Goal: Task Accomplishment & Management: Use online tool/utility

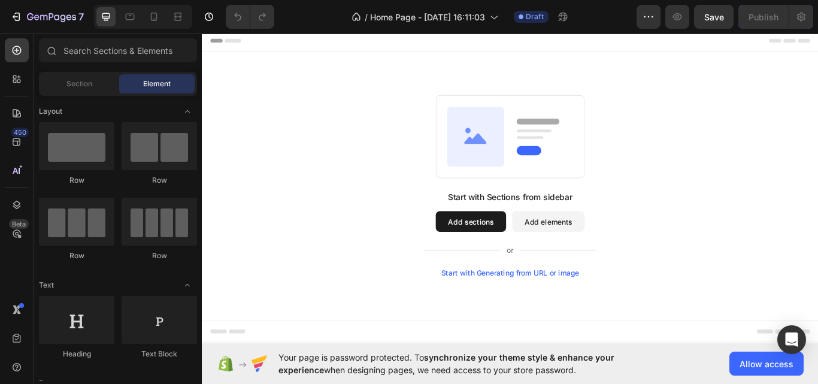
click at [527, 246] on button "Add sections" at bounding box center [515, 253] width 82 height 24
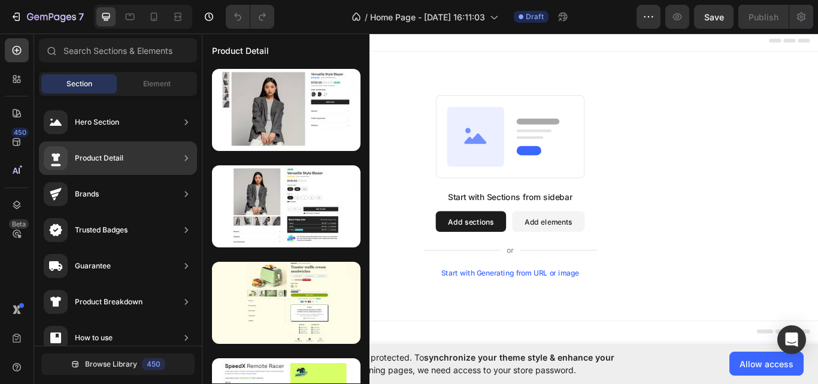
click at [135, 159] on div "Product Detail" at bounding box center [118, 158] width 158 height 34
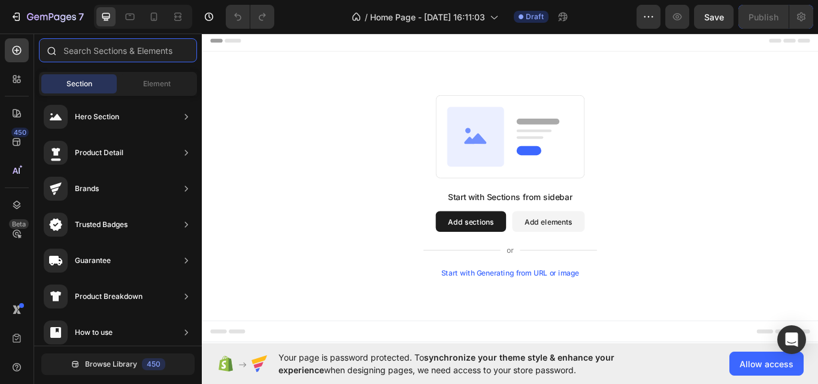
click at [90, 51] on input "text" at bounding box center [118, 50] width 158 height 24
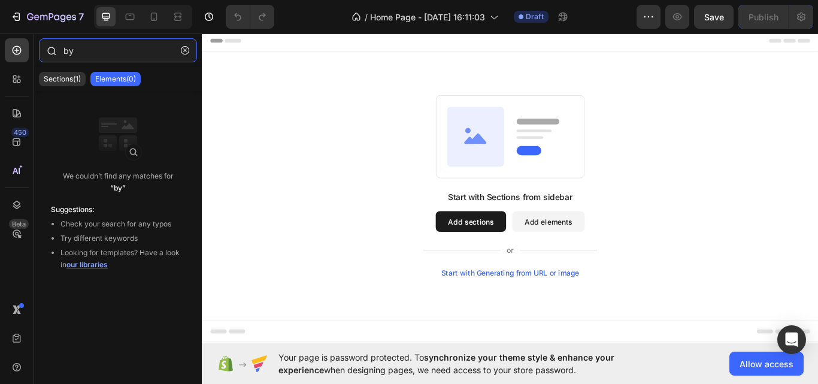
type input "b"
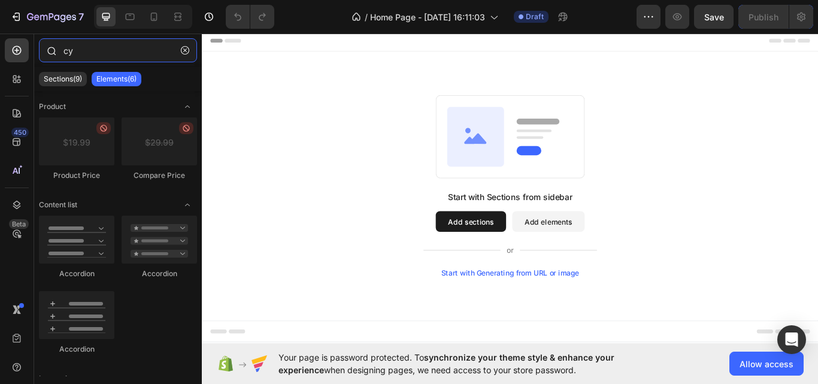
type input "c"
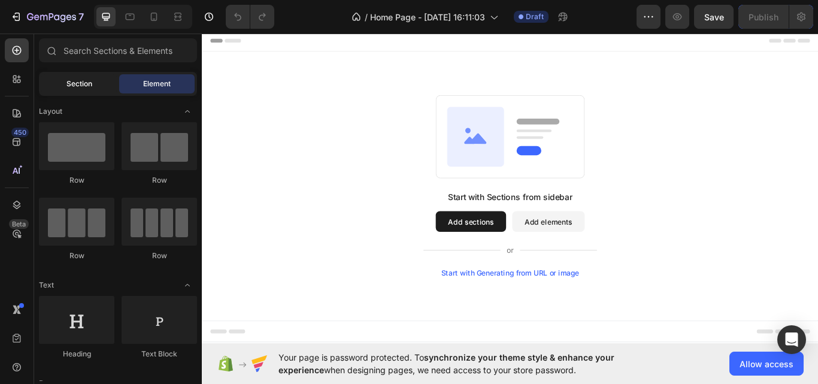
click at [73, 87] on span "Section" at bounding box center [79, 83] width 26 height 11
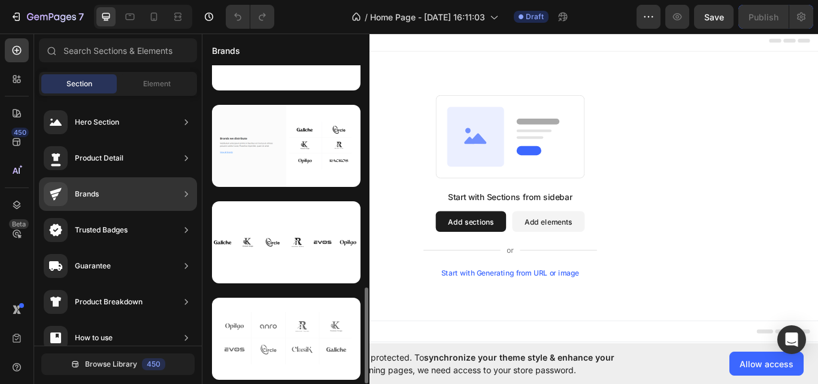
scroll to position [157, 0]
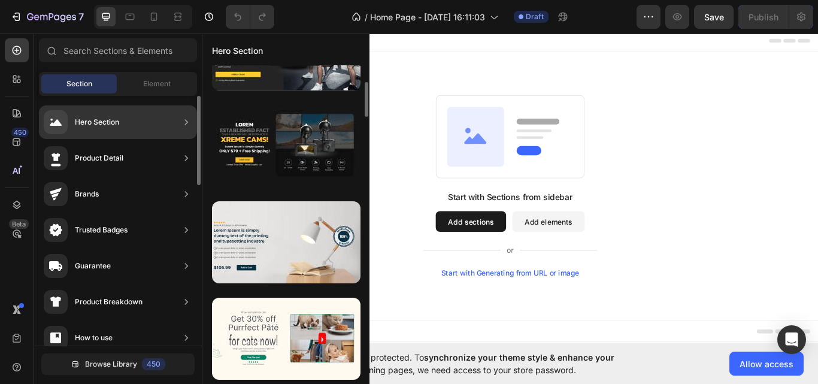
click at [120, 119] on div "Hero Section" at bounding box center [118, 122] width 158 height 34
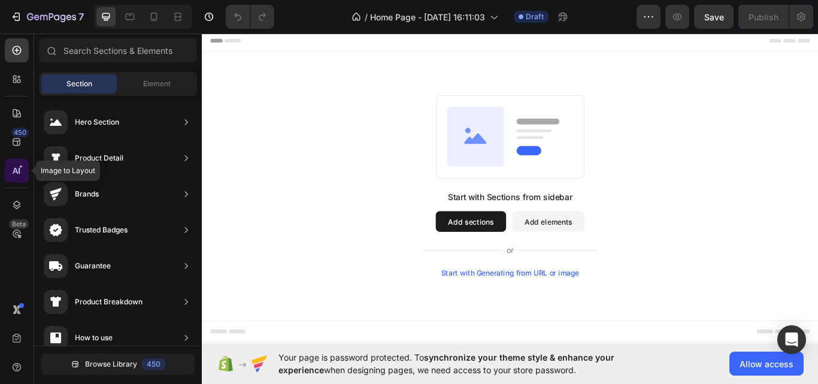
click at [5, 177] on div at bounding box center [17, 171] width 24 height 24
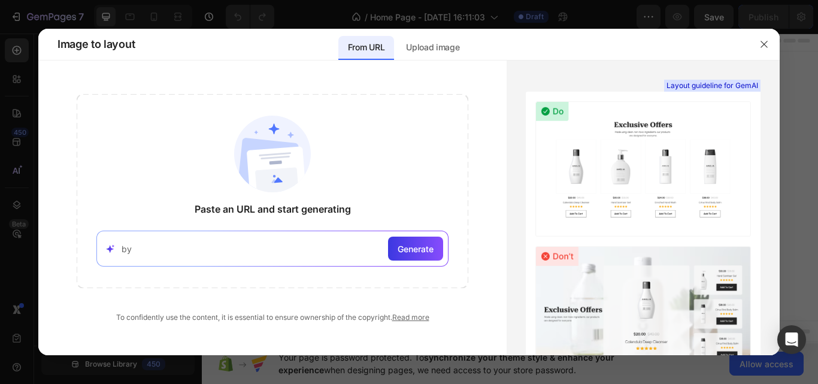
type input "b"
click at [438, 257] on div "Generate" at bounding box center [415, 248] width 55 height 24
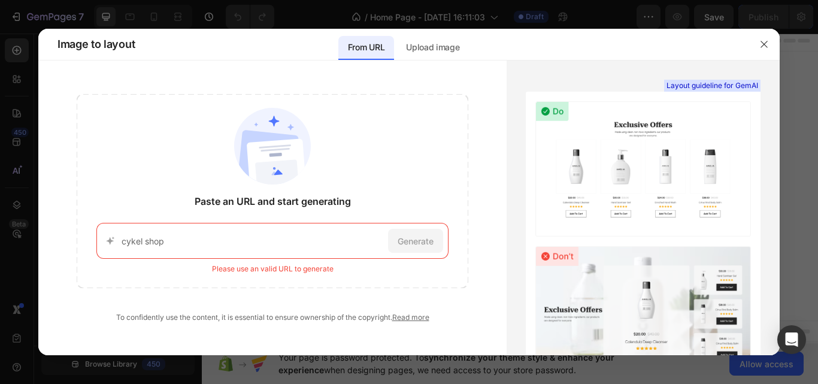
click at [285, 240] on input "cykel shop" at bounding box center [253, 241] width 262 height 13
type input "c"
click at [769, 45] on button "button" at bounding box center [763, 44] width 19 height 19
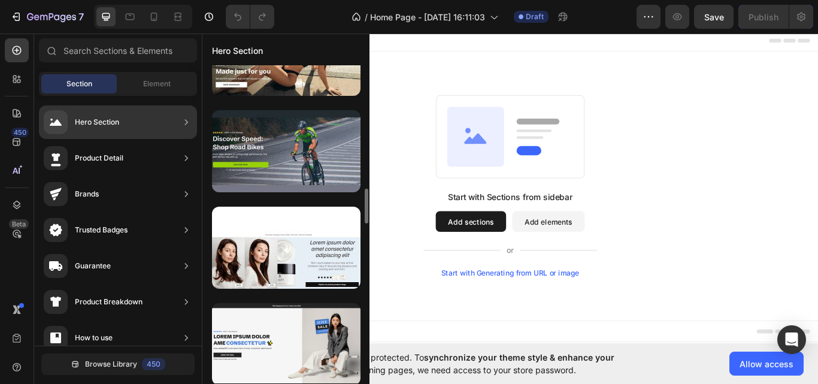
scroll to position [1116, 0]
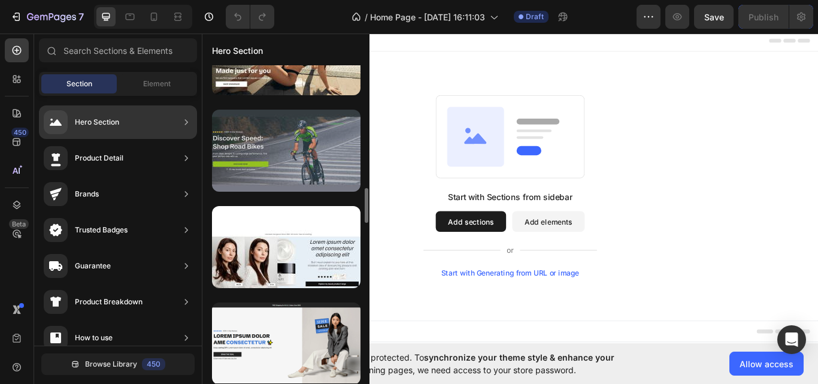
click at [293, 155] on div at bounding box center [286, 151] width 148 height 82
click at [272, 165] on div at bounding box center [286, 151] width 148 height 82
click at [323, 169] on div at bounding box center [286, 151] width 148 height 82
click at [301, 132] on div at bounding box center [286, 151] width 148 height 82
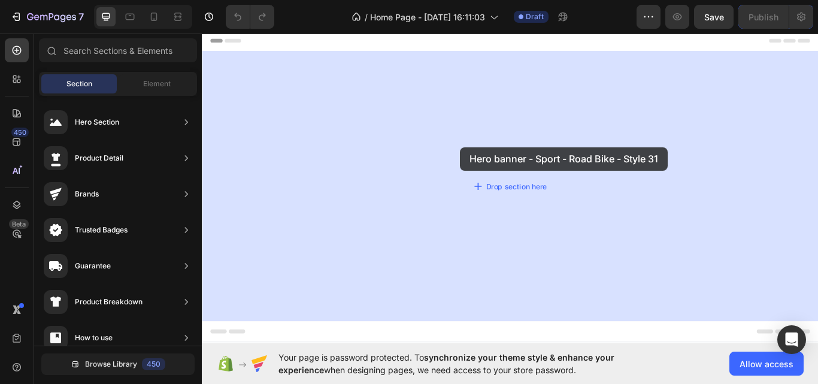
drag, startPoint x: 503, startPoint y: 162, endPoint x: 493, endPoint y: 162, distance: 10.2
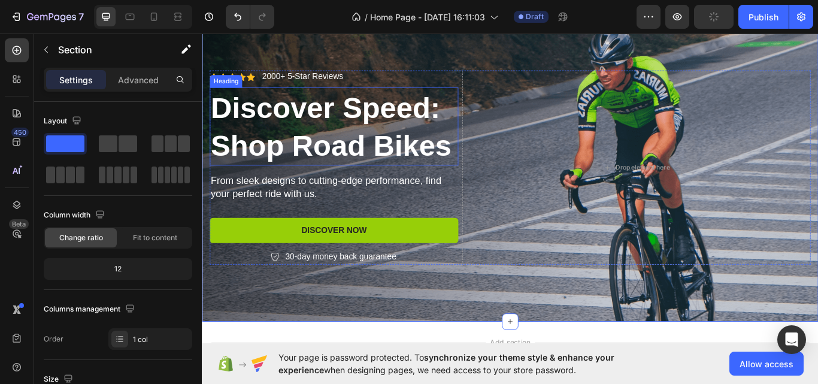
scroll to position [45, 0]
click at [461, 166] on h2 "Discover Speed: Shop Road Bikes" at bounding box center [356, 141] width 290 height 91
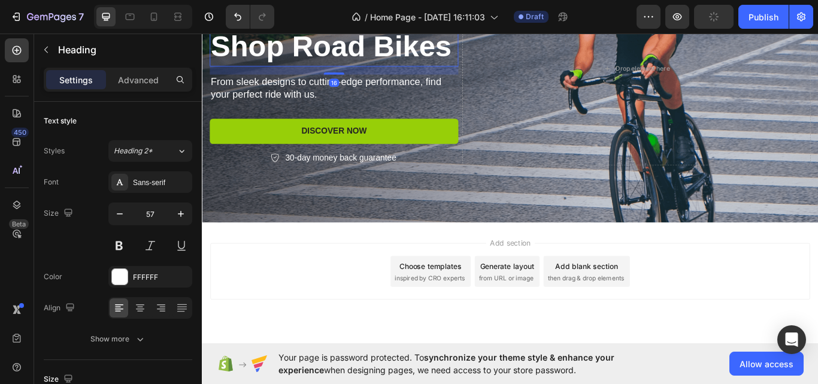
scroll to position [189, 0]
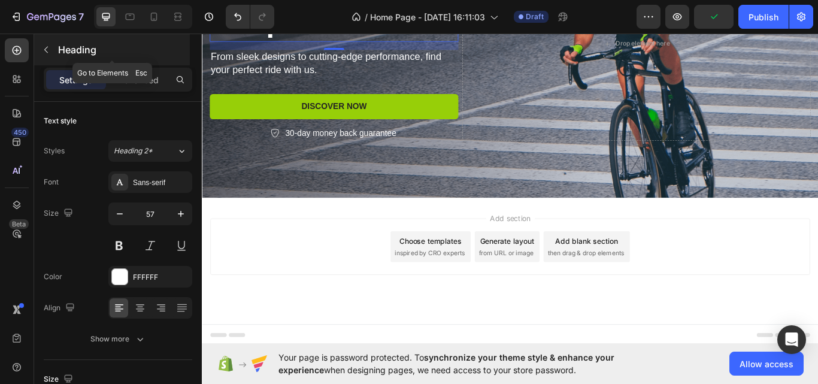
click at [50, 45] on icon "button" at bounding box center [46, 50] width 10 height 10
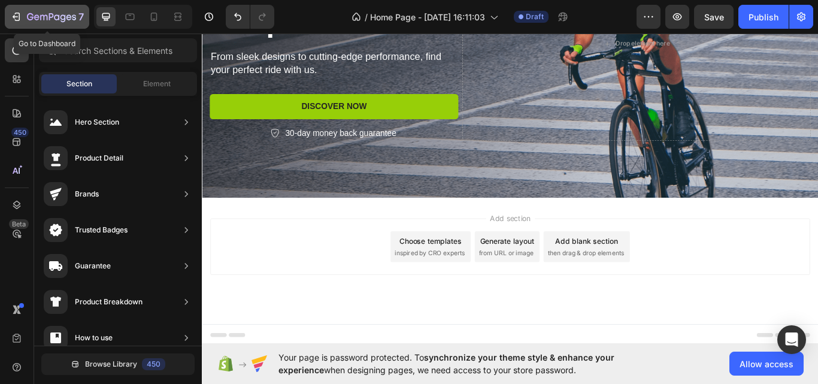
click at [32, 25] on button "7" at bounding box center [47, 17] width 84 height 24
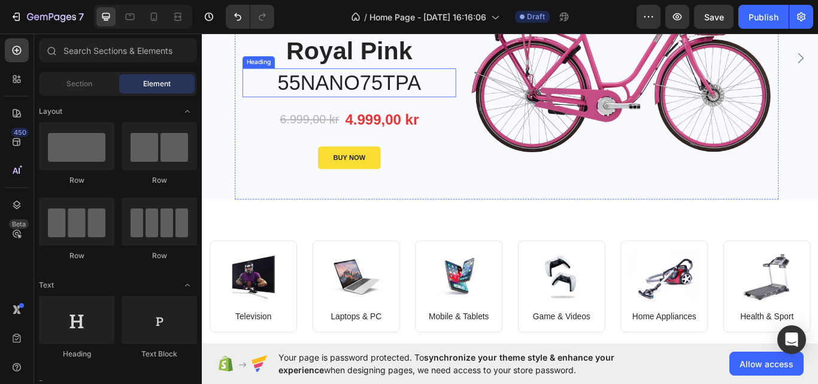
scroll to position [41, 0]
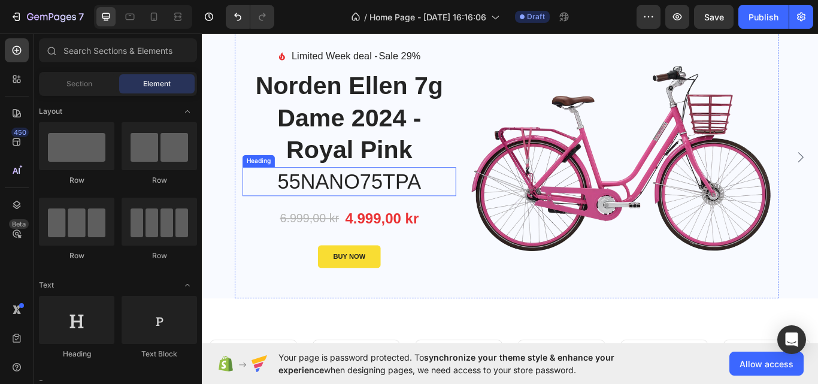
click at [451, 210] on p "55NANO75TPA" at bounding box center [373, 207] width 247 height 31
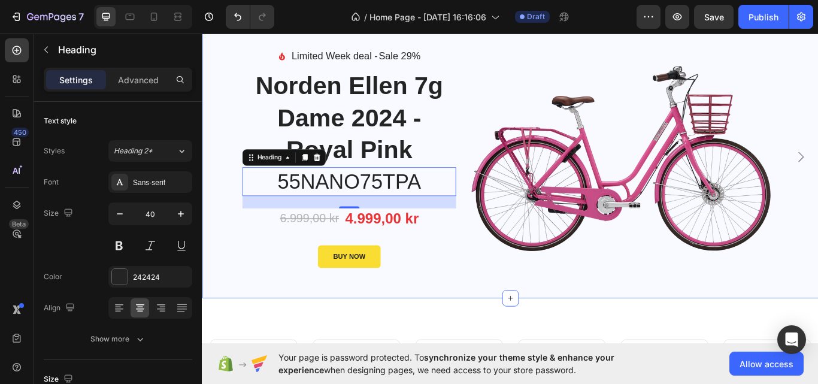
click at [207, 341] on div "Image Limited Week deal - Text block Sale 29% Product Badge Row Icon List Norde…" at bounding box center [561, 178] width 718 height 329
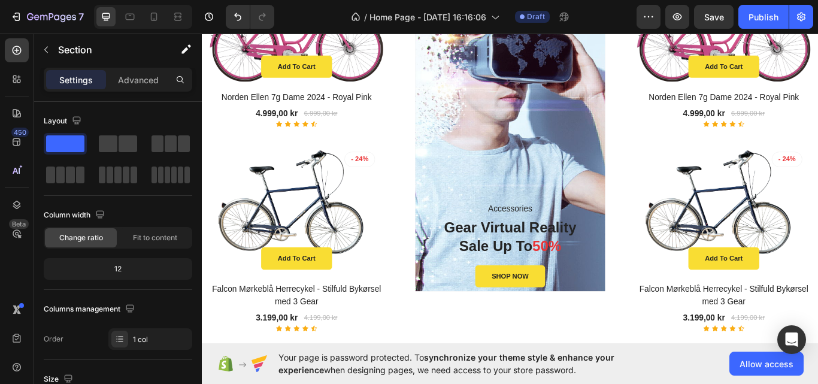
scroll to position [715, 0]
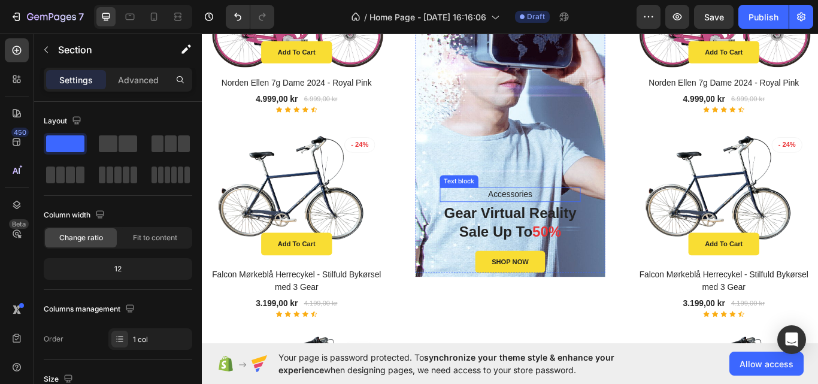
click at [568, 223] on p "Accessories" at bounding box center [561, 222] width 162 height 14
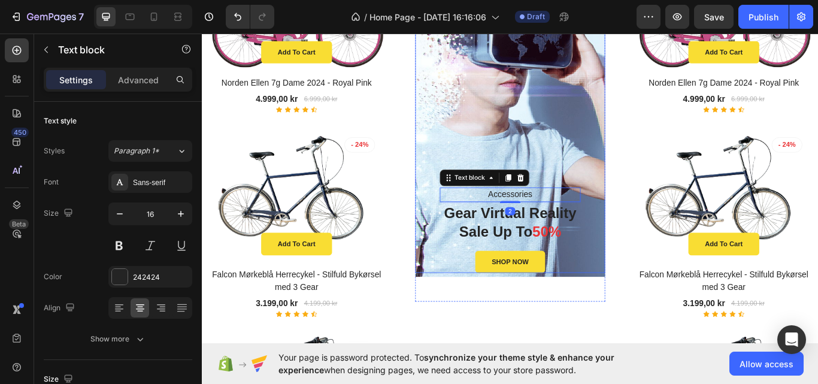
click at [629, 187] on div "Accessories Text block 2 Gear Virtual Reality Sale Up To 50% Heading SHOP NOW B…" at bounding box center [561, 131] width 222 height 365
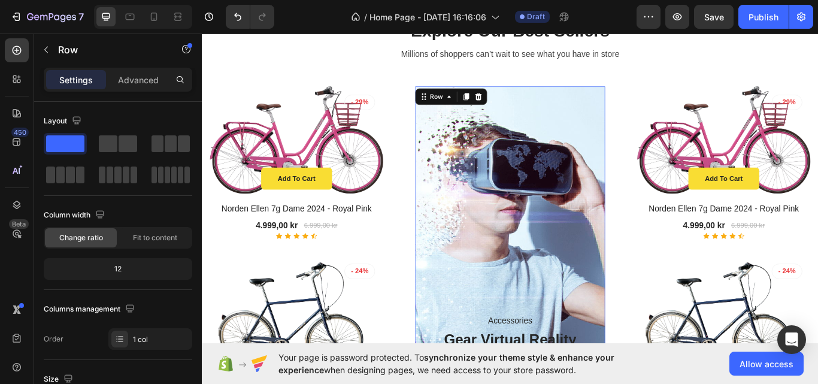
scroll to position [564, 0]
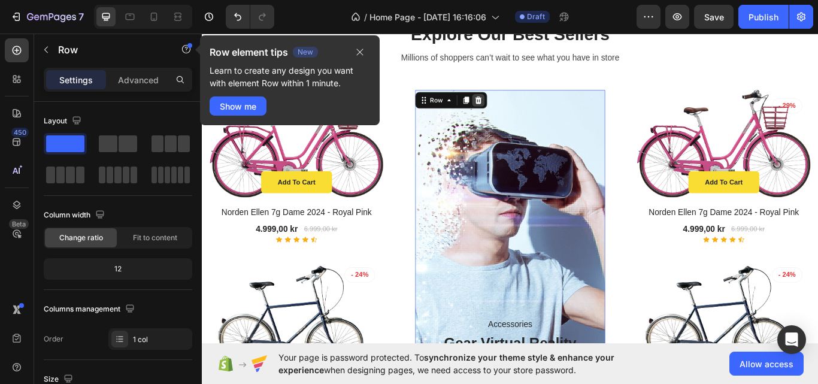
click at [523, 116] on icon at bounding box center [524, 112] width 8 height 8
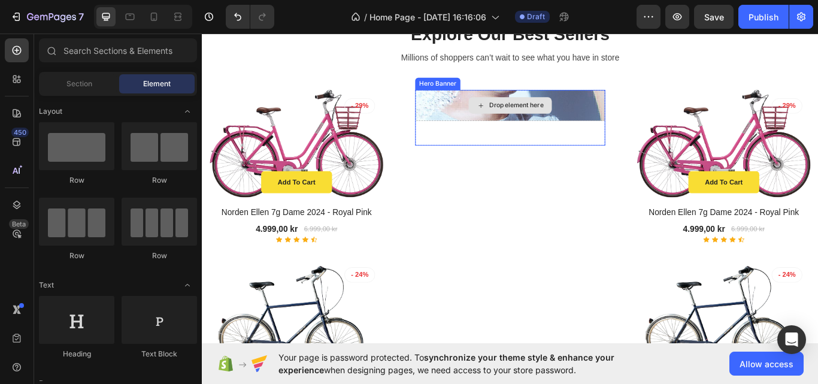
click at [662, 126] on div "Drop element here" at bounding box center [561, 118] width 222 height 36
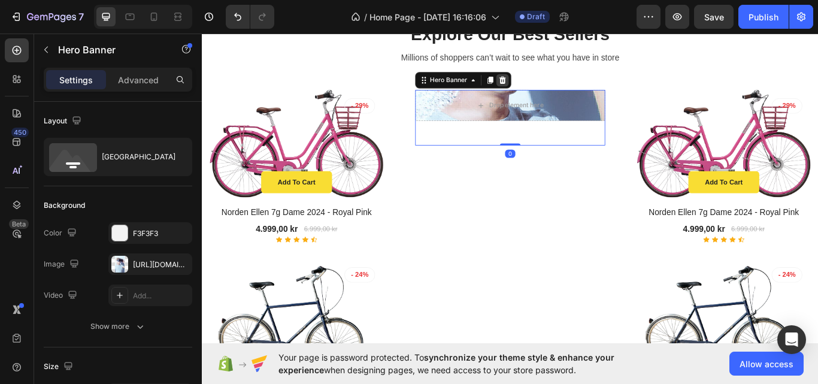
click at [556, 86] on div at bounding box center [552, 88] width 14 height 14
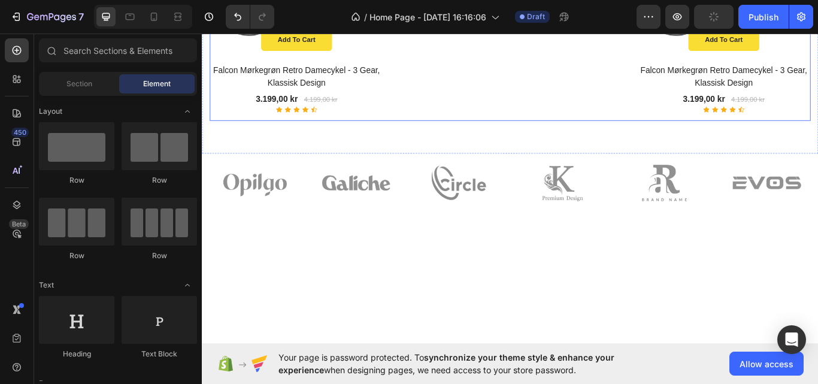
scroll to position [1430, 0]
click at [414, 201] on img at bounding box center [381, 208] width 102 height 68
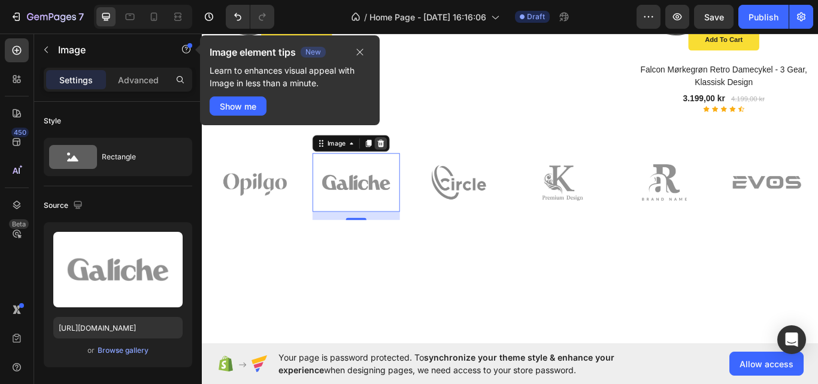
click at [413, 157] on icon at bounding box center [410, 162] width 10 height 10
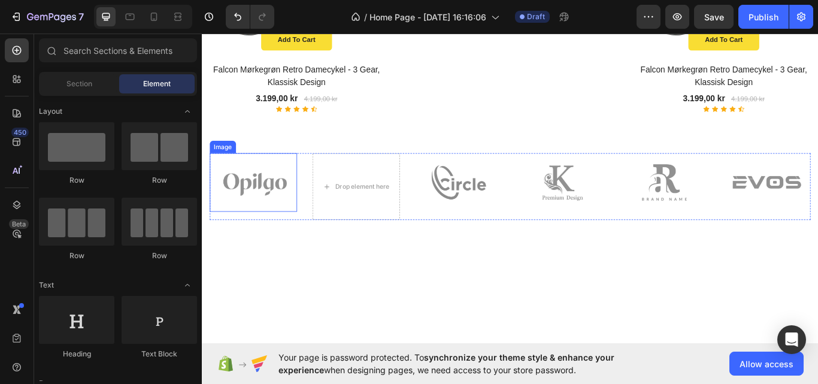
click at [284, 196] on img at bounding box center [262, 208] width 102 height 68
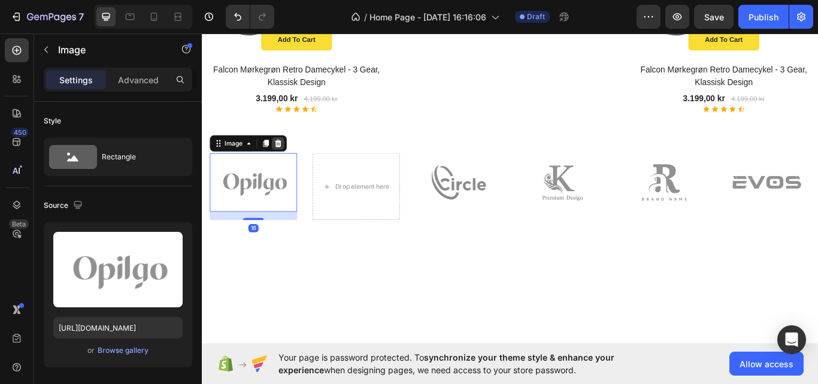
click at [292, 158] on icon at bounding box center [291, 162] width 8 height 8
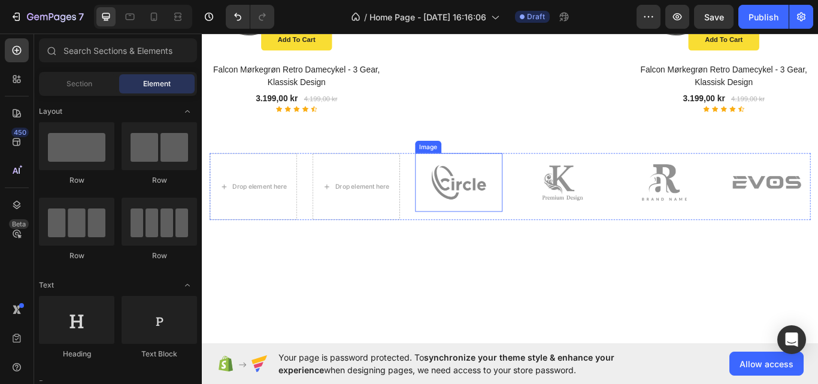
click at [481, 201] on img at bounding box center [501, 208] width 102 height 68
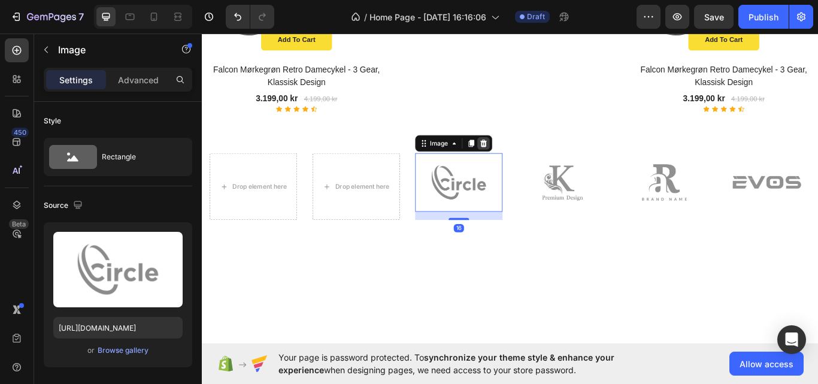
click at [527, 158] on icon at bounding box center [530, 162] width 8 height 8
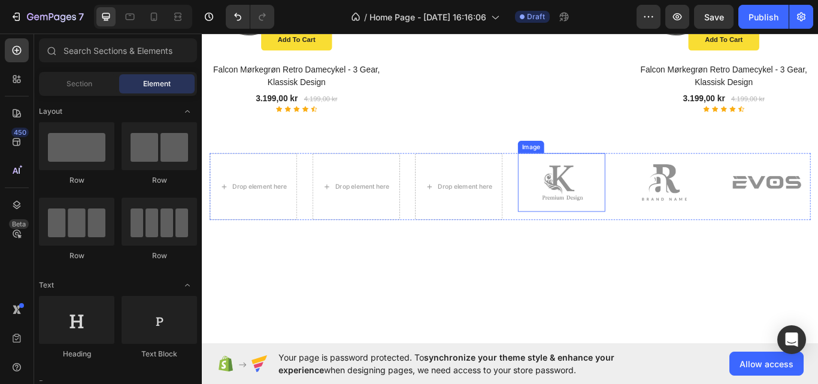
click at [619, 192] on img at bounding box center [621, 208] width 102 height 68
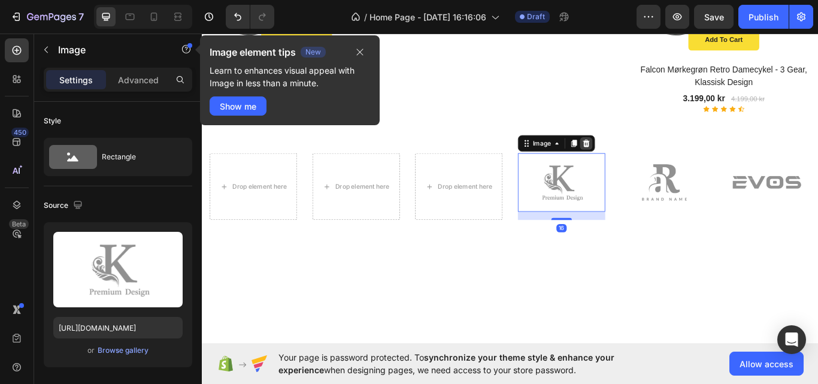
click at [647, 158] on icon at bounding box center [650, 162] width 8 height 8
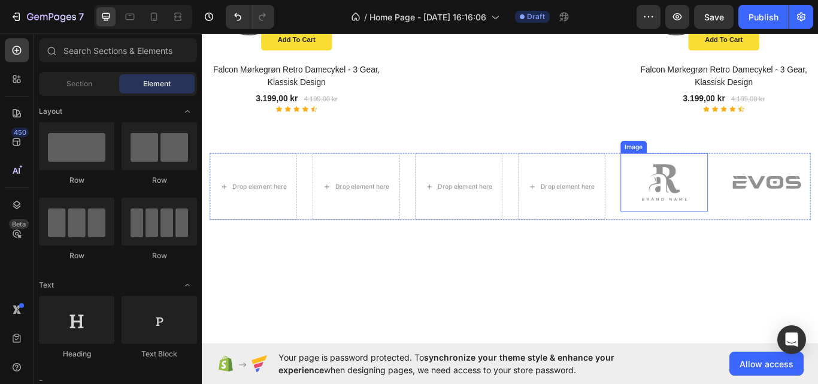
click at [762, 192] on img at bounding box center [741, 208] width 102 height 68
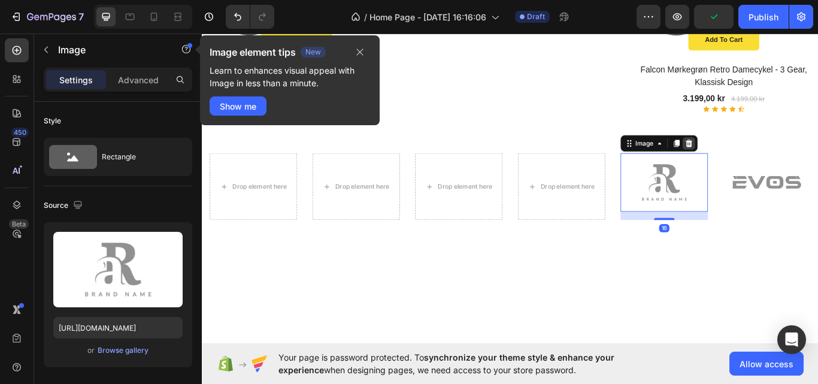
click at [765, 158] on icon at bounding box center [770, 162] width 10 height 10
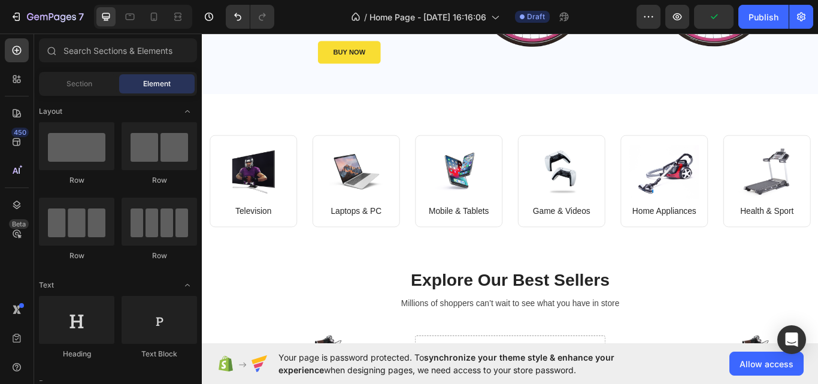
scroll to position [255, 0]
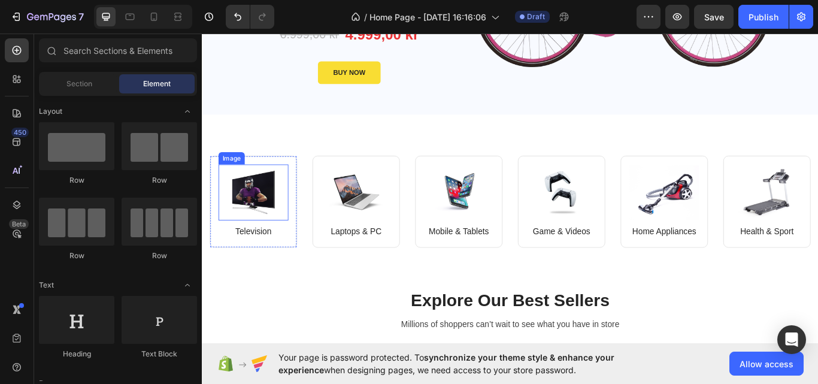
click at [271, 219] on img at bounding box center [261, 220] width 81 height 66
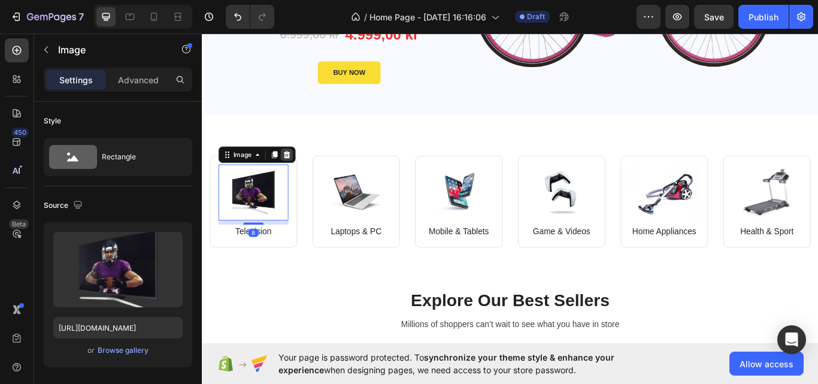
click at [293, 172] on div at bounding box center [300, 175] width 14 height 14
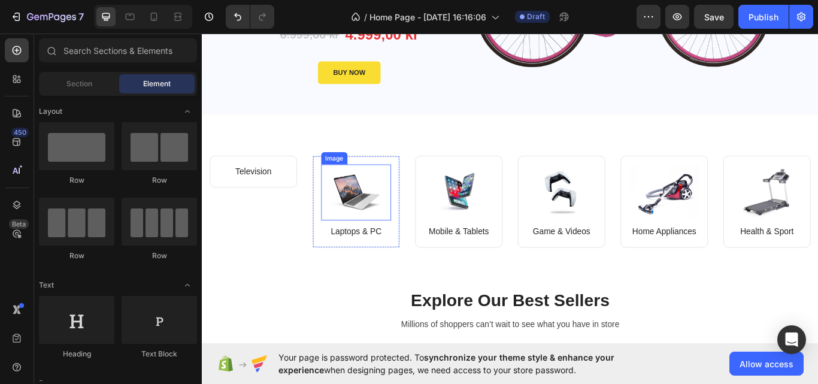
click at [373, 206] on img at bounding box center [381, 220] width 81 height 66
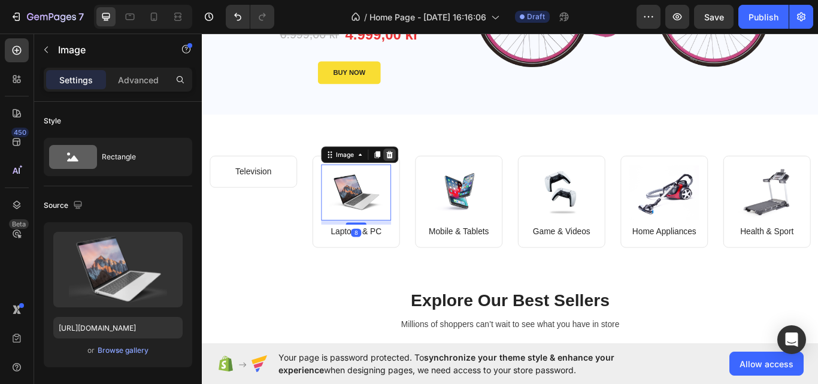
click at [419, 176] on icon at bounding box center [421, 176] width 10 height 10
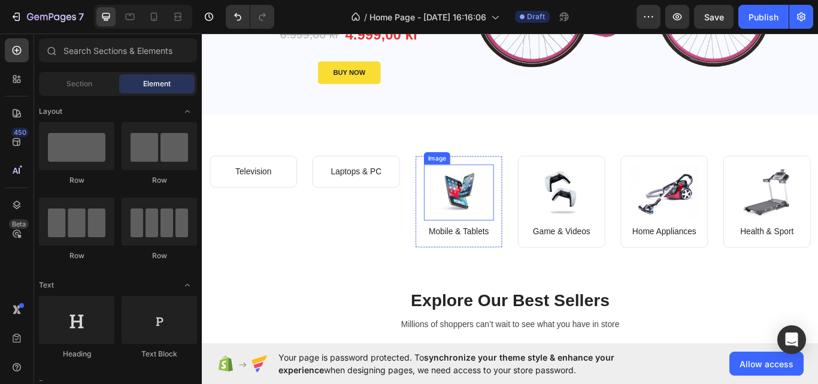
click at [480, 208] on img at bounding box center [500, 220] width 81 height 66
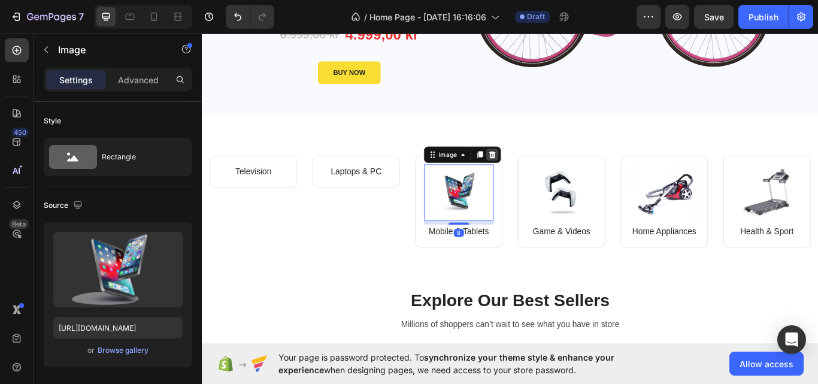
click at [537, 174] on icon at bounding box center [540, 175] width 8 height 8
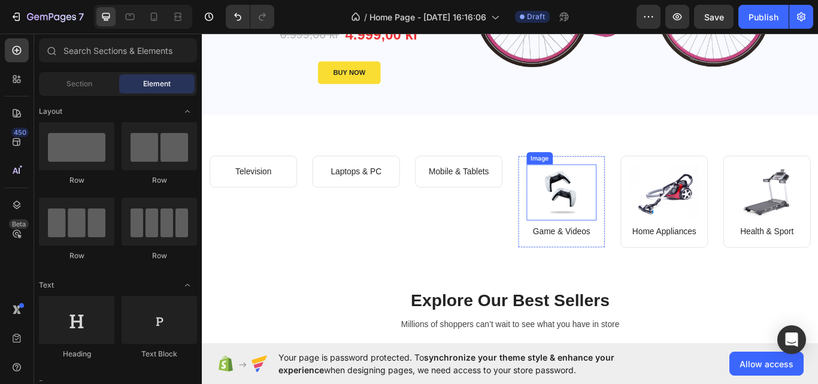
click at [603, 207] on img at bounding box center [620, 220] width 81 height 66
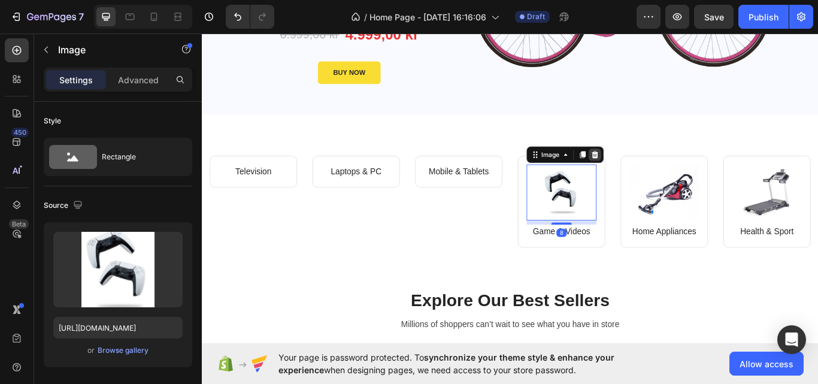
click at [654, 180] on div at bounding box center [660, 175] width 14 height 14
click at [654, 180] on div "Image 8 Game & Videos Text block Row" at bounding box center [621, 231] width 102 height 108
click at [715, 209] on img at bounding box center [740, 220] width 81 height 66
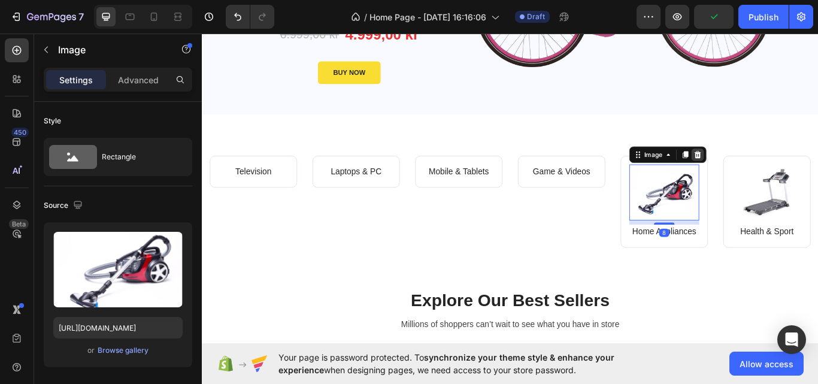
click at [776, 174] on icon at bounding box center [780, 175] width 8 height 8
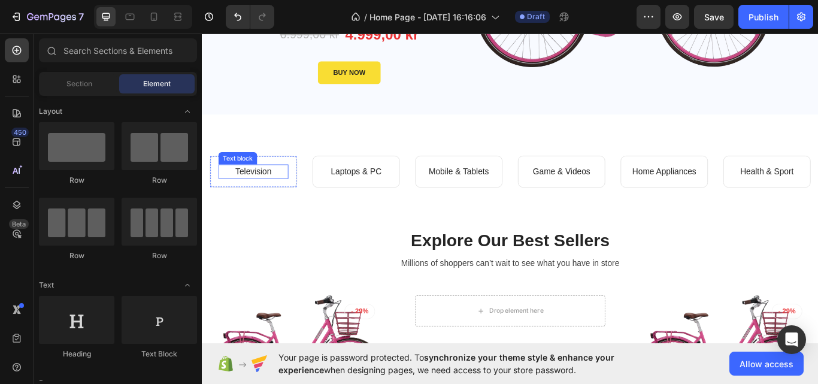
click at [258, 191] on p "Television" at bounding box center [261, 195] width 79 height 14
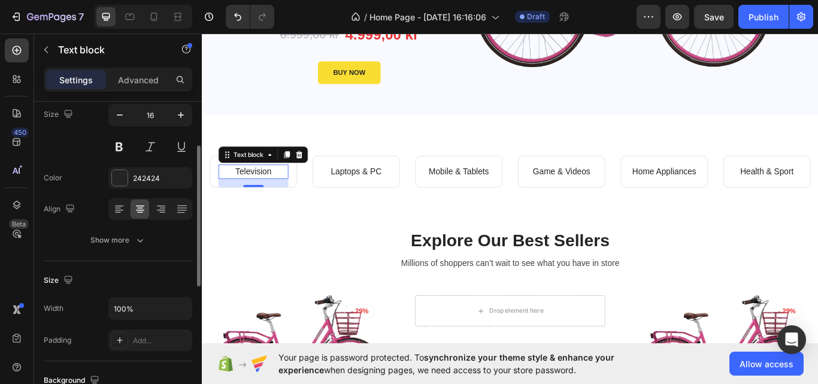
scroll to position [254, 0]
click at [278, 198] on p "Television" at bounding box center [261, 196] width 79 height 14
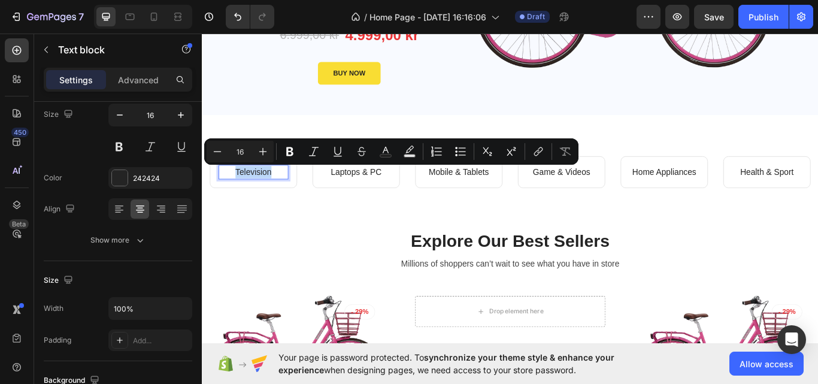
click at [276, 196] on p "Television" at bounding box center [261, 196] width 79 height 14
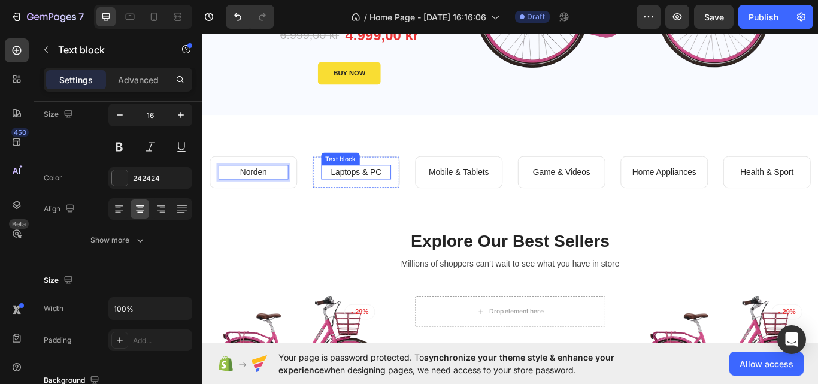
click at [366, 195] on p "Laptops & PC" at bounding box center [381, 196] width 79 height 14
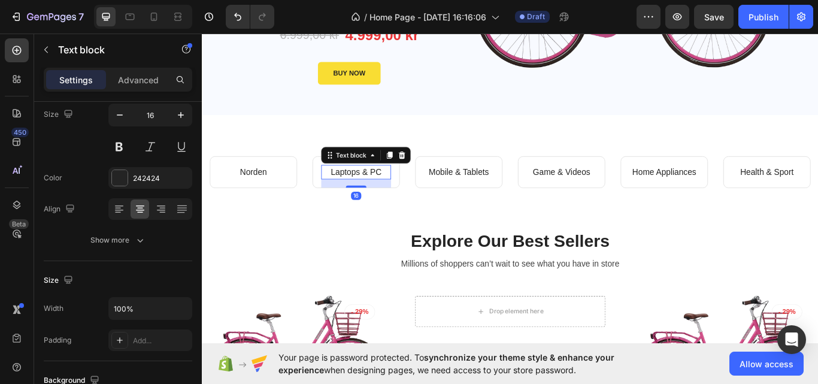
click at [406, 193] on p "Laptops & PC" at bounding box center [381, 196] width 79 height 14
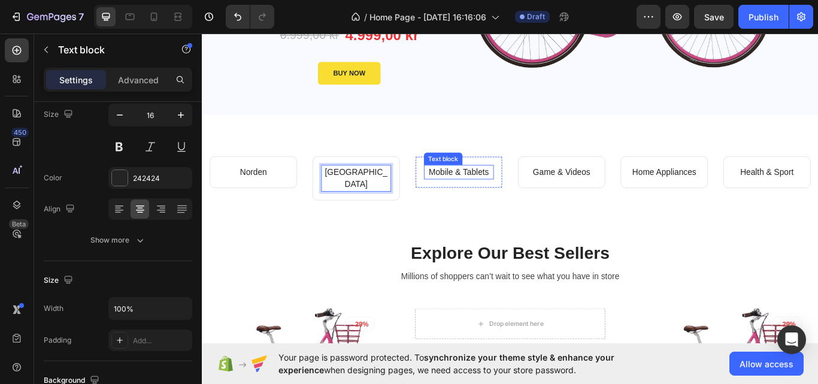
click at [489, 194] on p "Mobile & Tablets" at bounding box center [501, 196] width 79 height 14
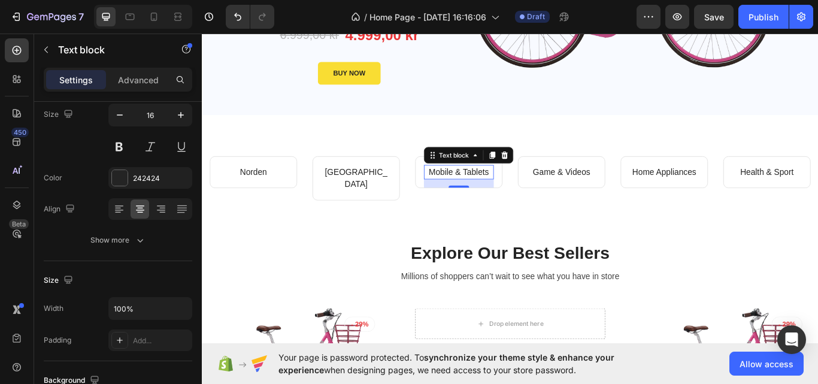
click at [521, 196] on p "Mobile & Tablets" at bounding box center [501, 196] width 79 height 14
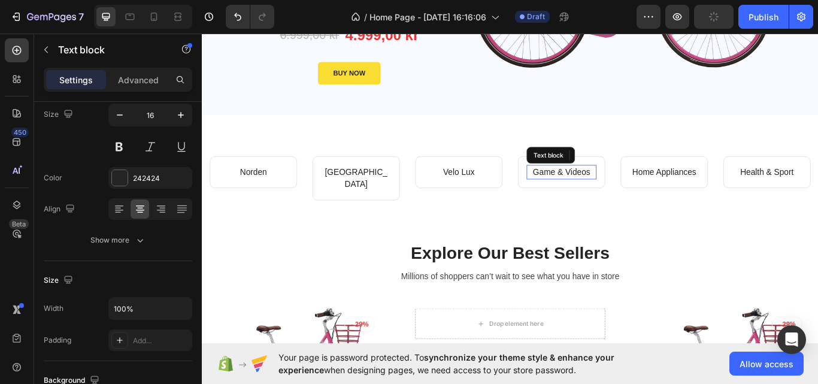
click at [607, 192] on p "Game & Videos" at bounding box center [620, 196] width 79 height 14
click at [635, 197] on p "Game & Videos" at bounding box center [620, 196] width 79 height 14
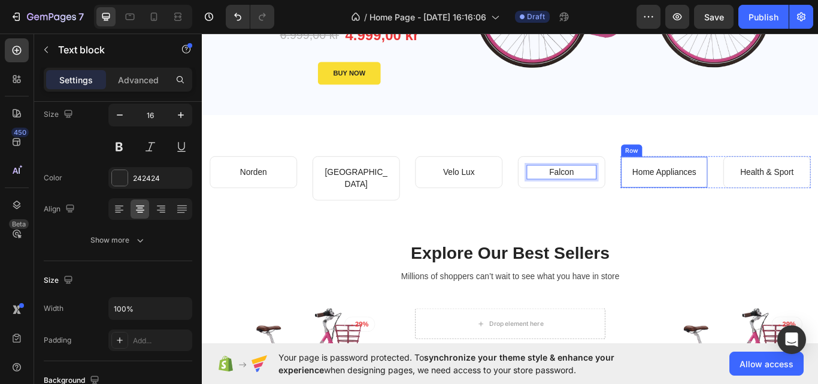
click at [741, 189] on p "Home Appliances" at bounding box center [740, 196] width 79 height 14
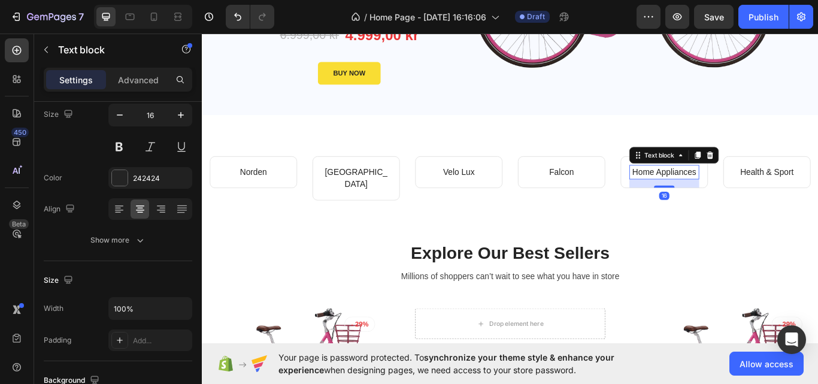
click at [749, 190] on p "Home Appliances" at bounding box center [740, 196] width 79 height 14
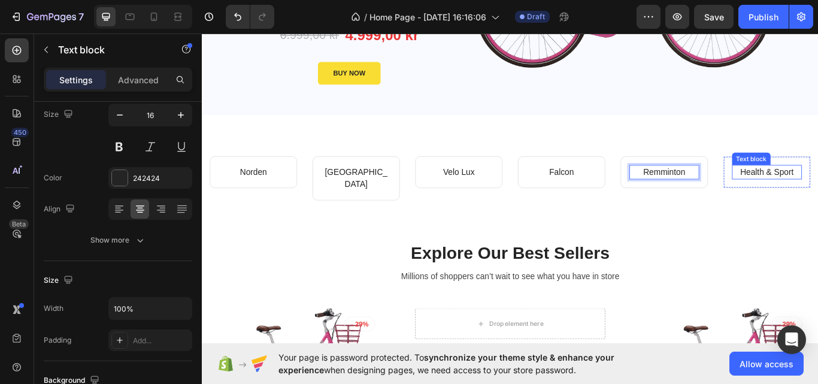
click at [746, 195] on p "Remminton" at bounding box center [740, 196] width 79 height 14
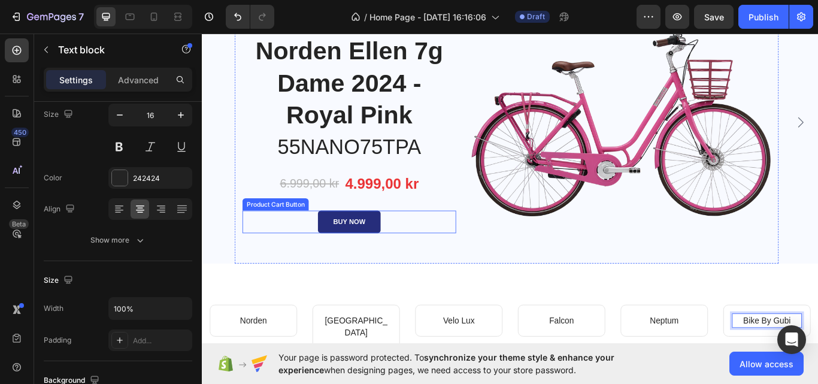
scroll to position [0, 0]
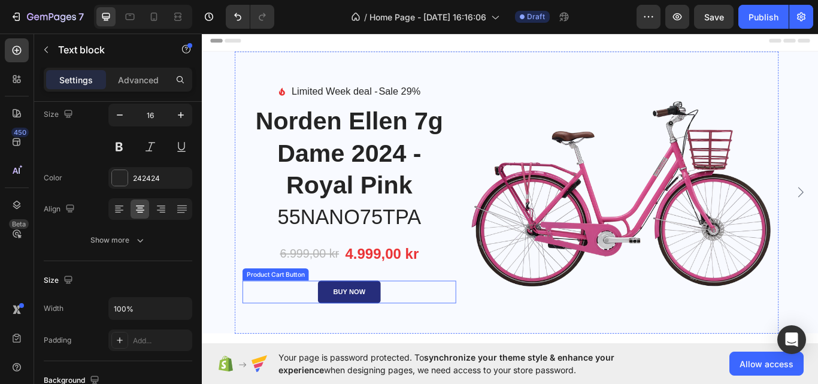
click at [374, 341] on button "BUY NOW" at bounding box center [373, 335] width 74 height 26
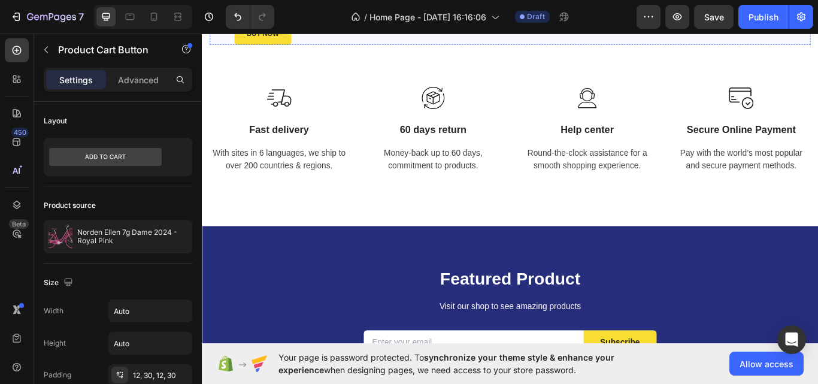
scroll to position [2106, 0]
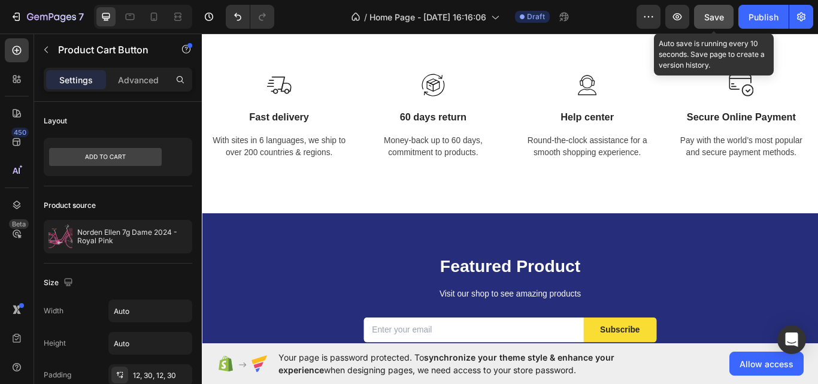
click at [715, 21] on span "Save" at bounding box center [714, 17] width 20 height 10
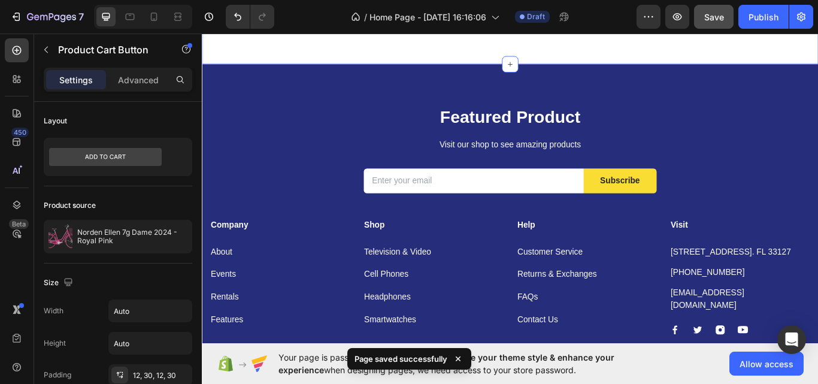
scroll to position [2281, 0]
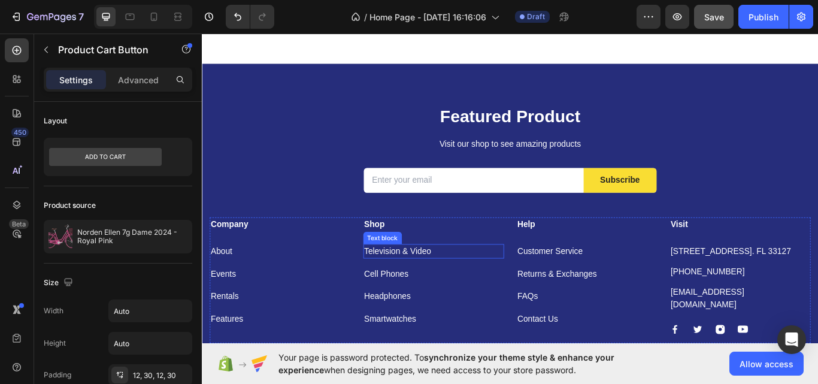
click at [484, 284] on p "Television & Video" at bounding box center [472, 288] width 162 height 14
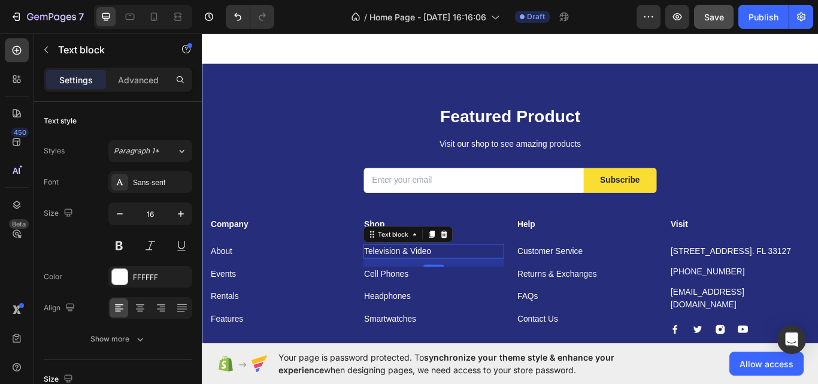
click at [455, 288] on p "Television & Video" at bounding box center [472, 288] width 162 height 14
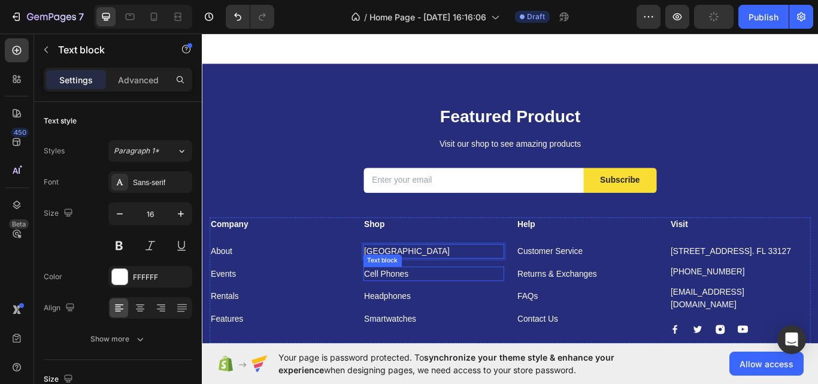
click at [423, 314] on p "Cell Phones" at bounding box center [472, 314] width 162 height 14
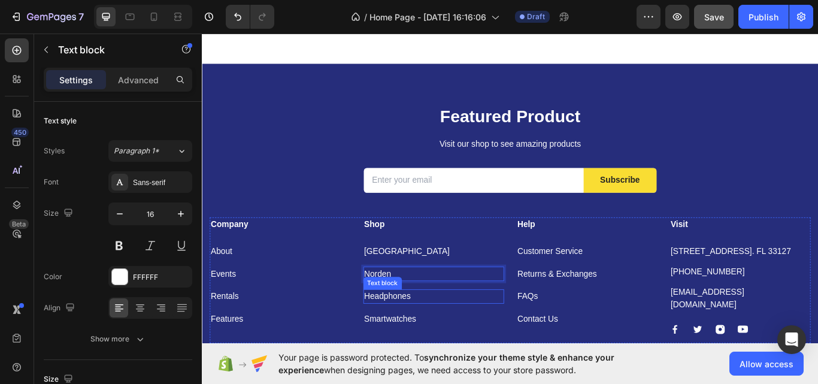
click at [415, 343] on p "Headphones" at bounding box center [472, 340] width 162 height 14
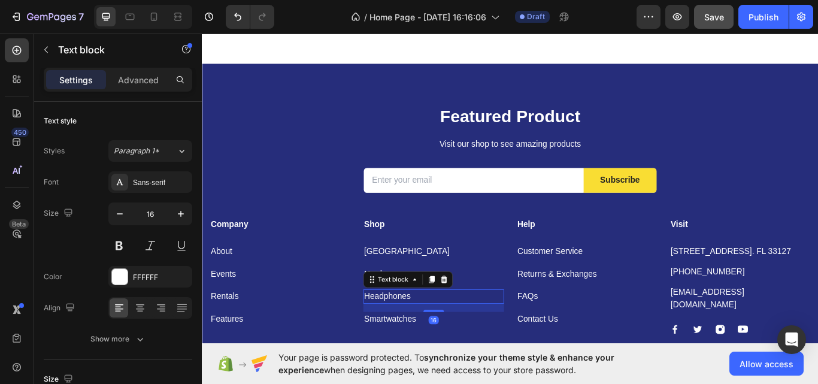
click at [415, 343] on p "Headphones" at bounding box center [472, 340] width 162 height 14
click at [442, 364] on p "Smartwatches" at bounding box center [472, 367] width 162 height 14
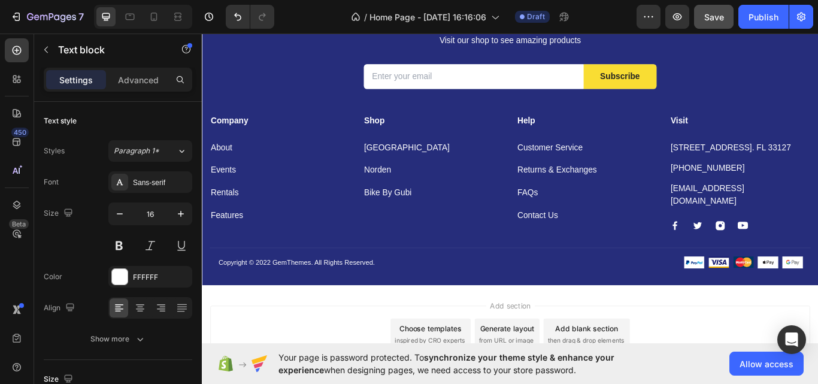
scroll to position [2407, 0]
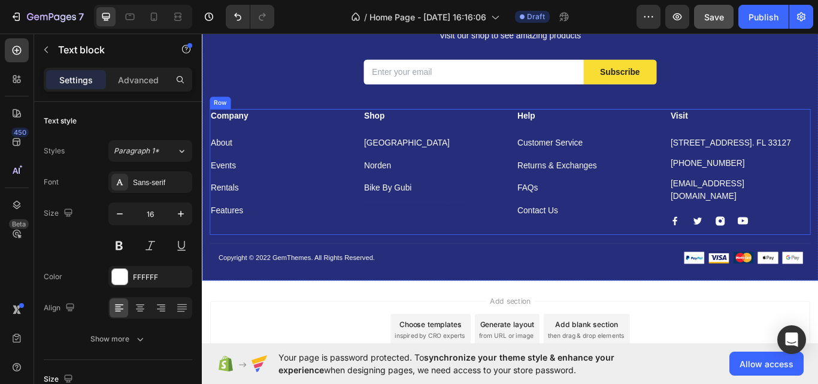
click at [410, 231] on div "Shop Text block Raleigh Text block Norden Text block Bike By Gubi Text block Te…" at bounding box center [472, 195] width 165 height 147
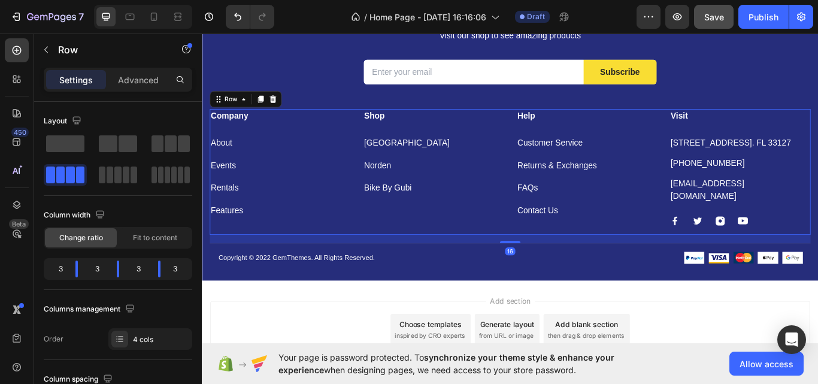
click at [410, 231] on div "Shop Text block Raleigh Text block Norden Text block Bike By Gubi Text block Te…" at bounding box center [472, 195] width 165 height 147
click at [456, 210] on p "Bike By Gubi" at bounding box center [472, 214] width 162 height 14
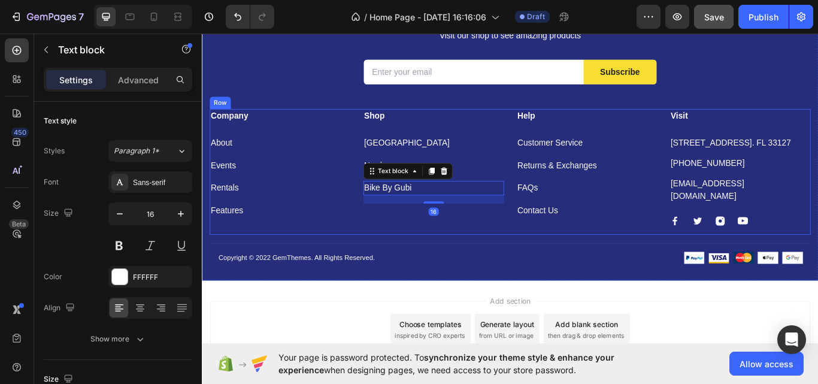
click at [411, 242] on div "Shop Text block Raleigh Text block Norden Text block Bike By Gubi Text block 16…" at bounding box center [472, 195] width 165 height 147
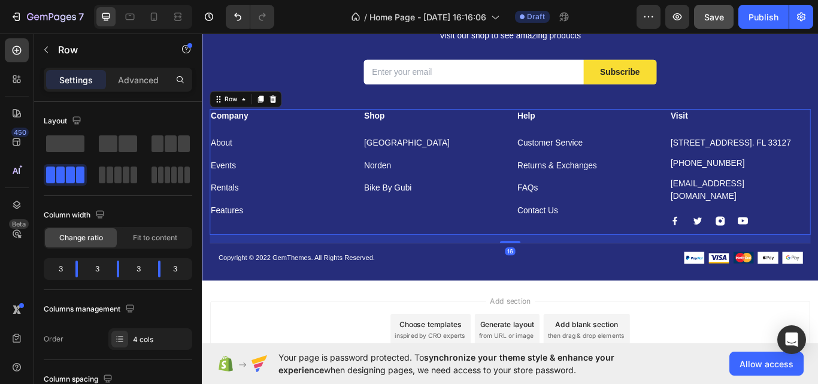
click at [411, 242] on div "Shop Text block Raleigh Text block Norden Text block Bike By Gubi Text block Te…" at bounding box center [472, 195] width 165 height 147
click at [230, 12] on button "Undo/Redo" at bounding box center [238, 17] width 24 height 24
click at [423, 238] on p "Smartwatches" at bounding box center [472, 241] width 162 height 14
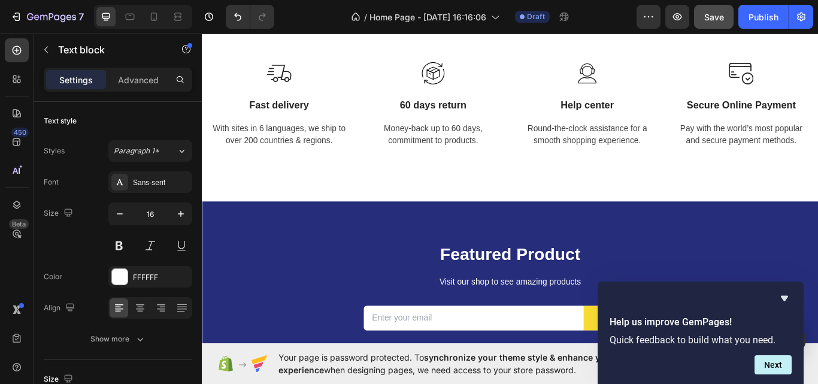
scroll to position [2119, 0]
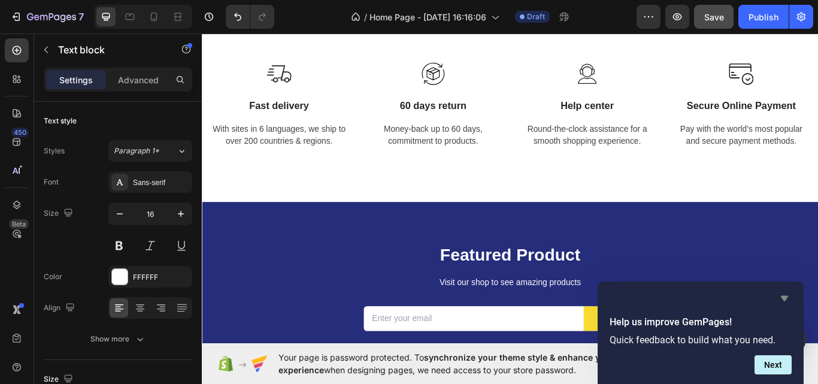
click at [786, 299] on icon "Hide survey" at bounding box center [784, 298] width 7 height 5
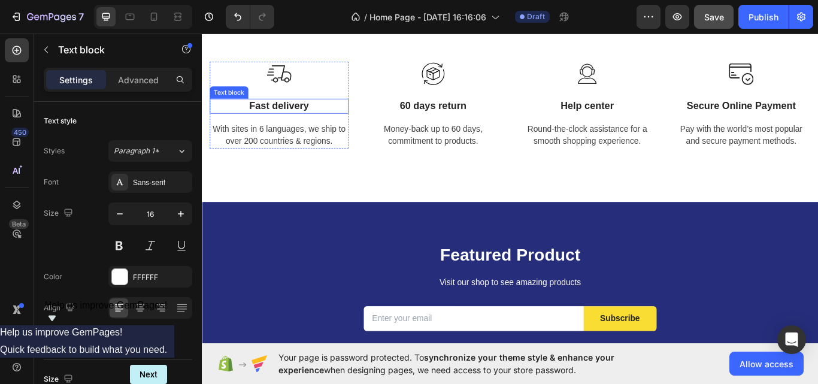
click at [304, 113] on p "Fast delivery" at bounding box center [291, 118] width 159 height 15
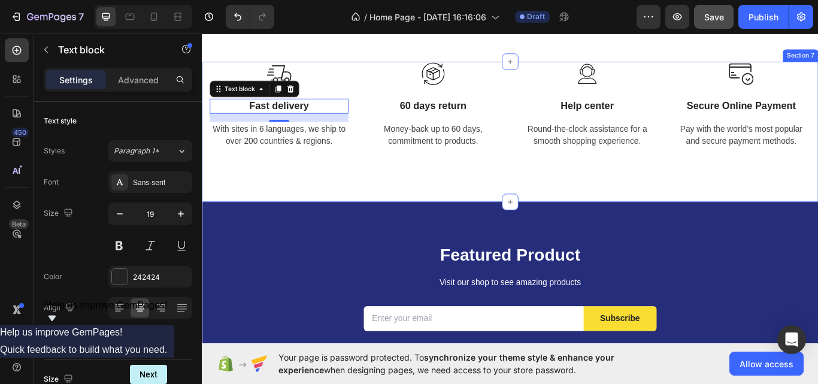
click at [318, 194] on div "Image Fast delivery Text block 16 With sites in 6 languages, we ship to over 20…" at bounding box center [561, 148] width 718 height 163
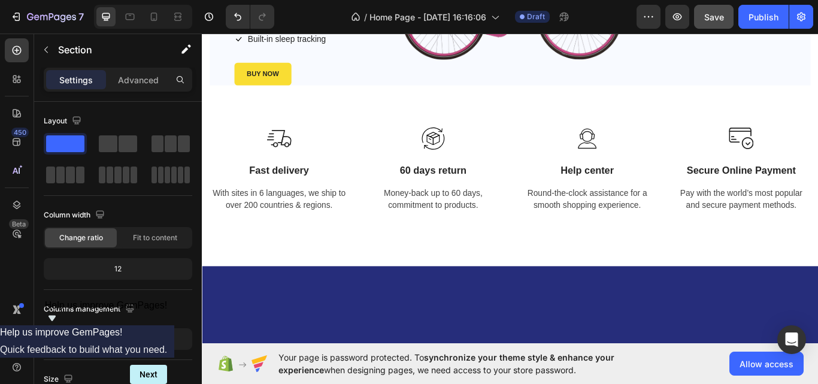
scroll to position [1782, 0]
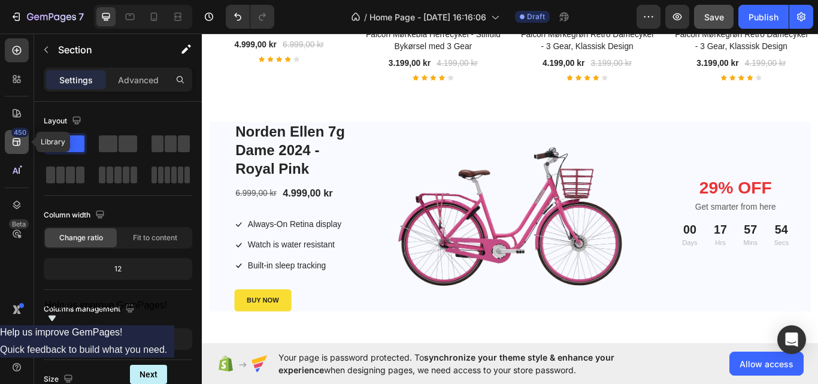
click at [14, 147] on icon at bounding box center [17, 142] width 12 height 12
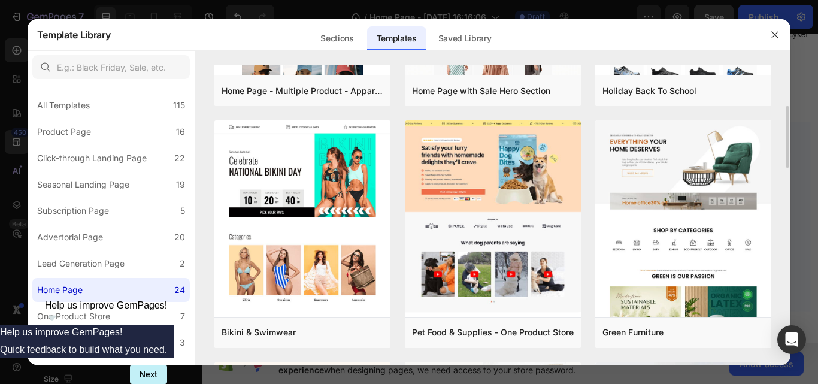
scroll to position [188, 0]
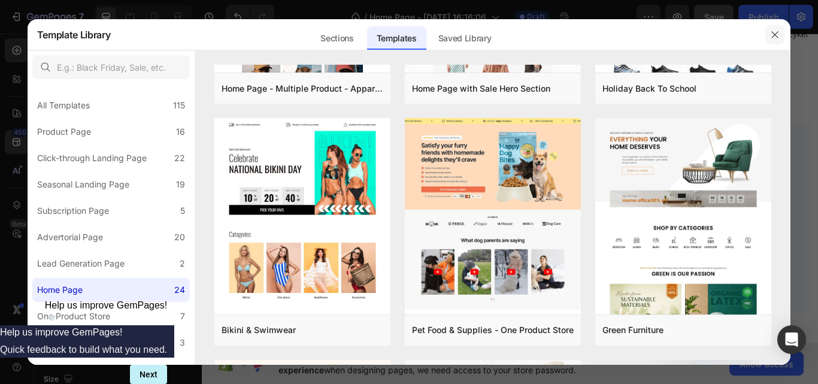
click at [775, 37] on icon "button" at bounding box center [775, 35] width 10 height 10
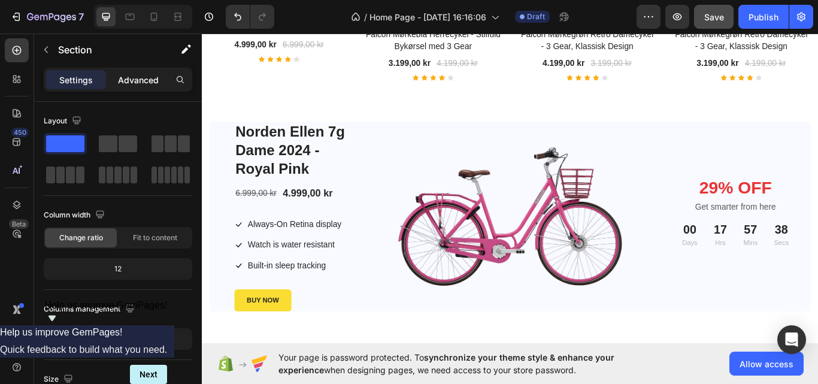
click at [133, 84] on p "Advanced" at bounding box center [138, 80] width 41 height 13
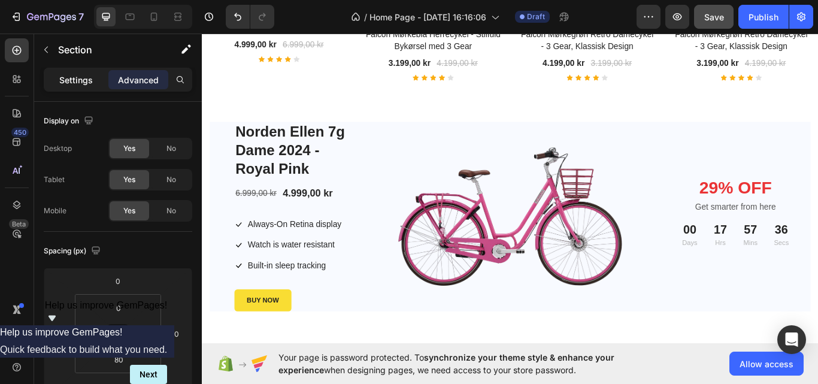
click at [75, 84] on p "Settings" at bounding box center [76, 80] width 34 height 13
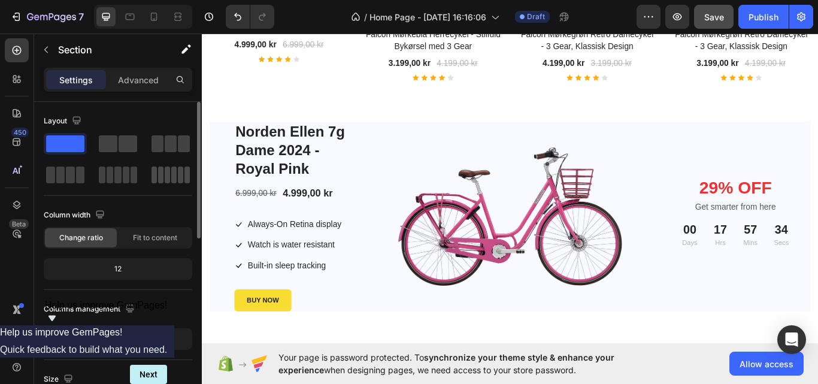
click at [181, 181] on span at bounding box center [180, 174] width 5 height 17
click at [166, 179] on span at bounding box center [167, 174] width 5 height 17
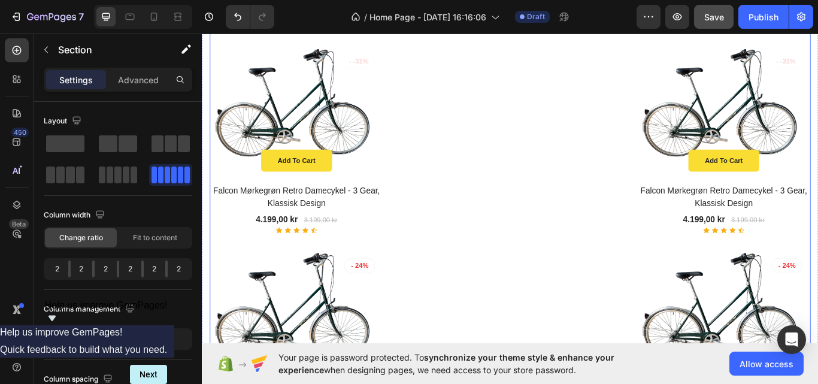
scroll to position [991, 0]
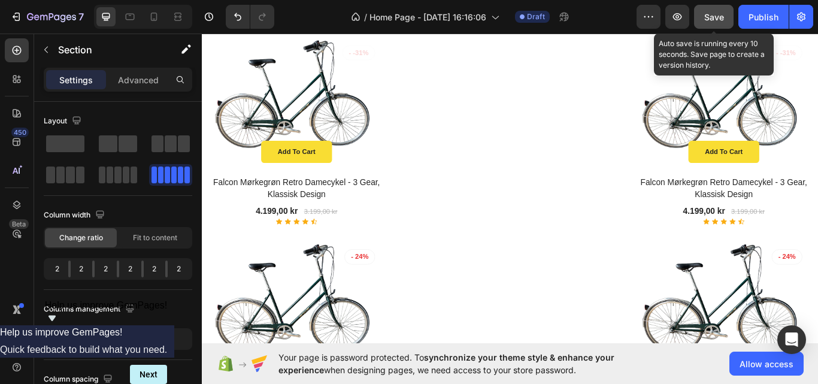
click at [714, 22] on div "Save" at bounding box center [714, 17] width 20 height 13
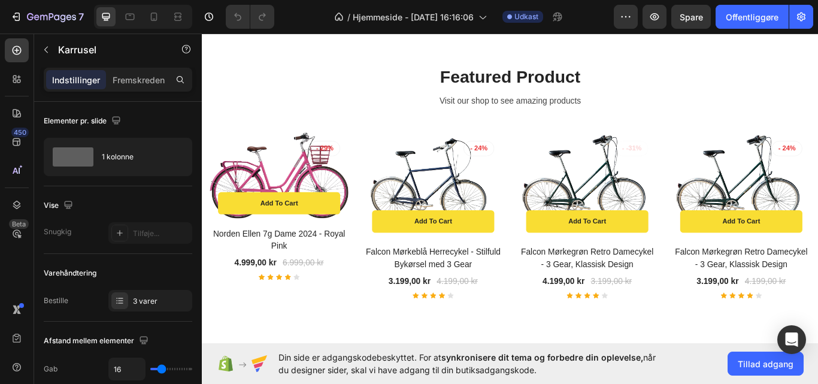
scroll to position [1255, 0]
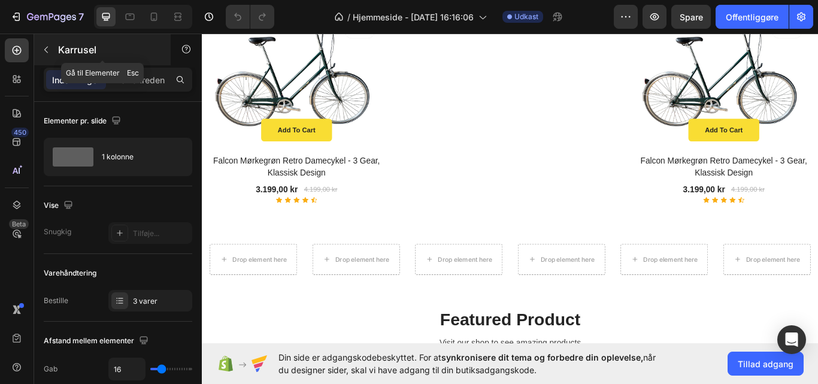
click at [46, 52] on icon "button" at bounding box center [46, 50] width 10 height 10
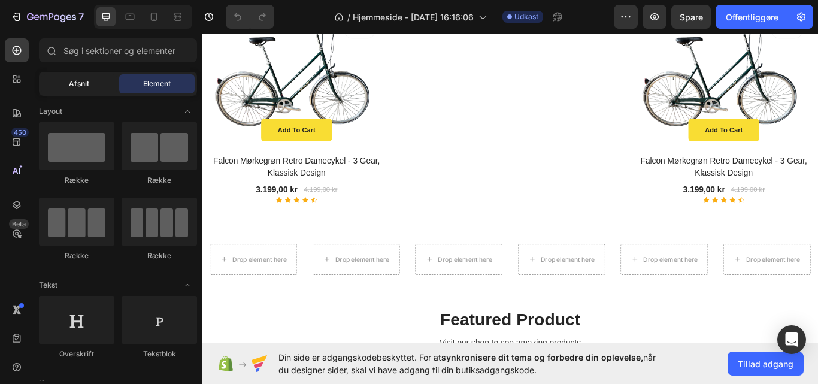
click at [87, 88] on span "Afsnit" at bounding box center [79, 83] width 20 height 11
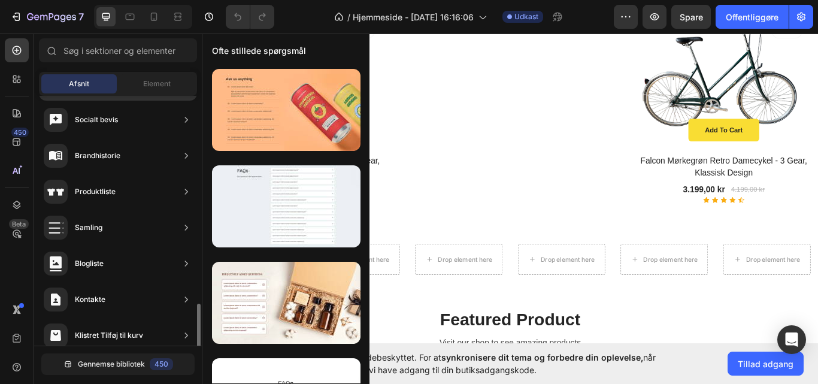
scroll to position [445, 0]
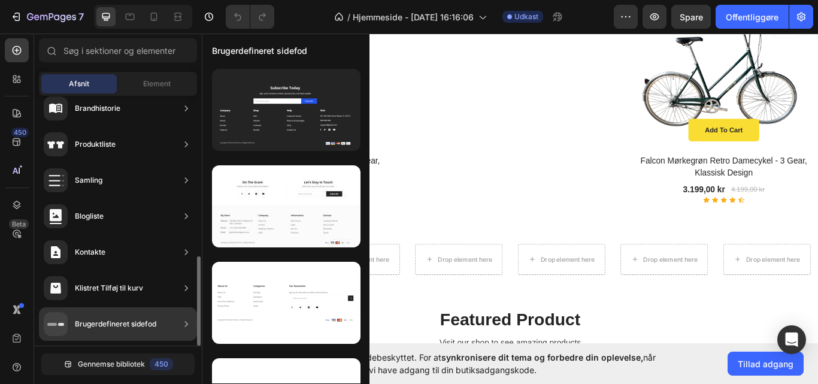
click at [187, 290] on icon at bounding box center [186, 288] width 12 height 12
click at [154, 283] on div "Klistret Tilføj til kurv" at bounding box center [118, 288] width 158 height 34
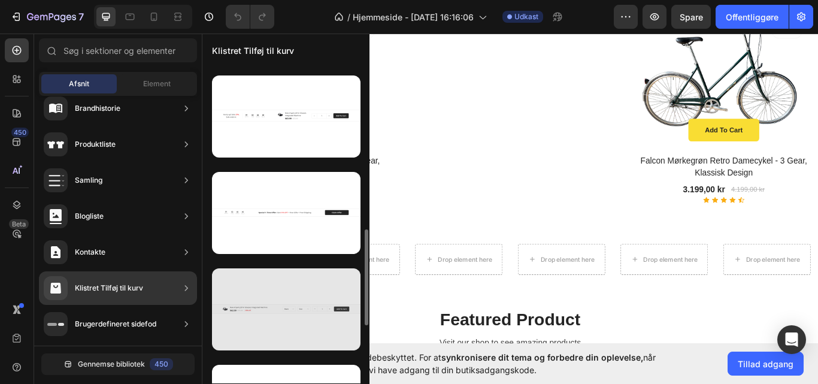
scroll to position [565, 0]
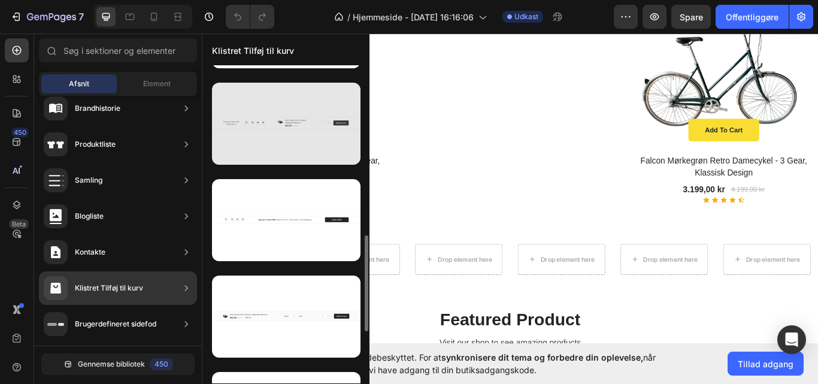
click at [302, 142] on div at bounding box center [286, 124] width 148 height 82
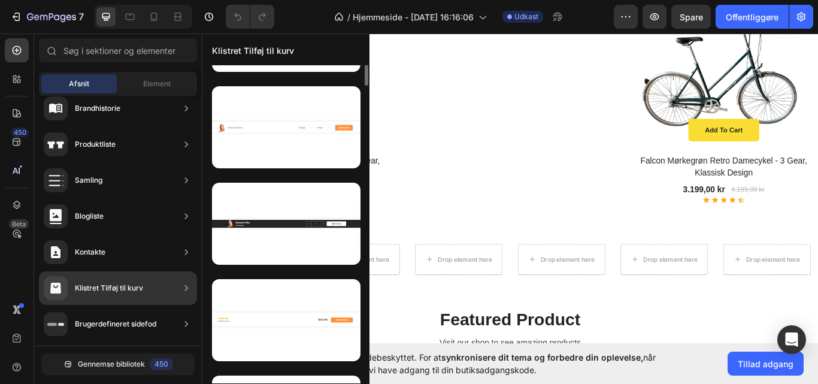
scroll to position [1, 0]
